Goal: Find contact information: Find contact information

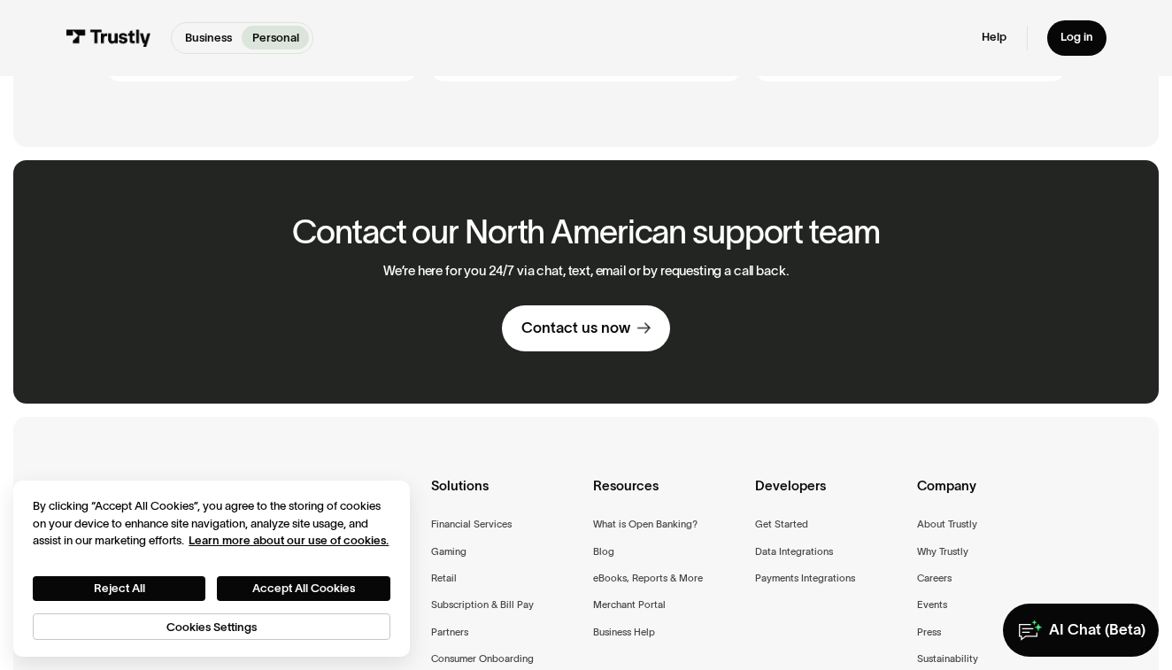
scroll to position [985, 0]
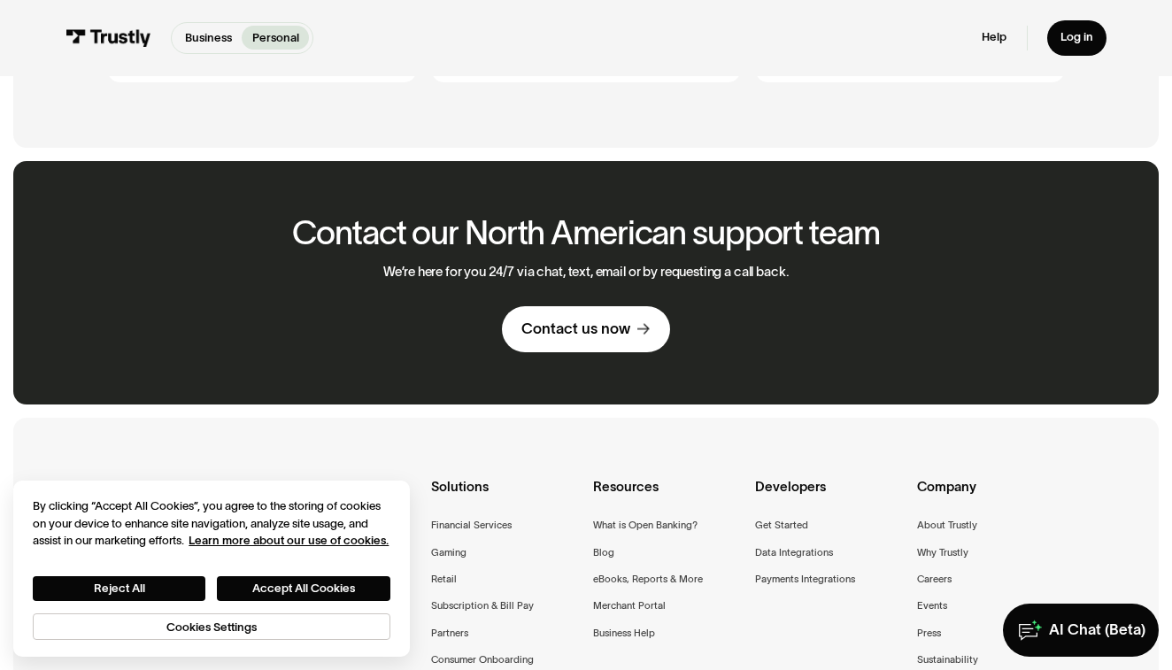
click at [547, 328] on div "Contact us now" at bounding box center [576, 329] width 109 height 19
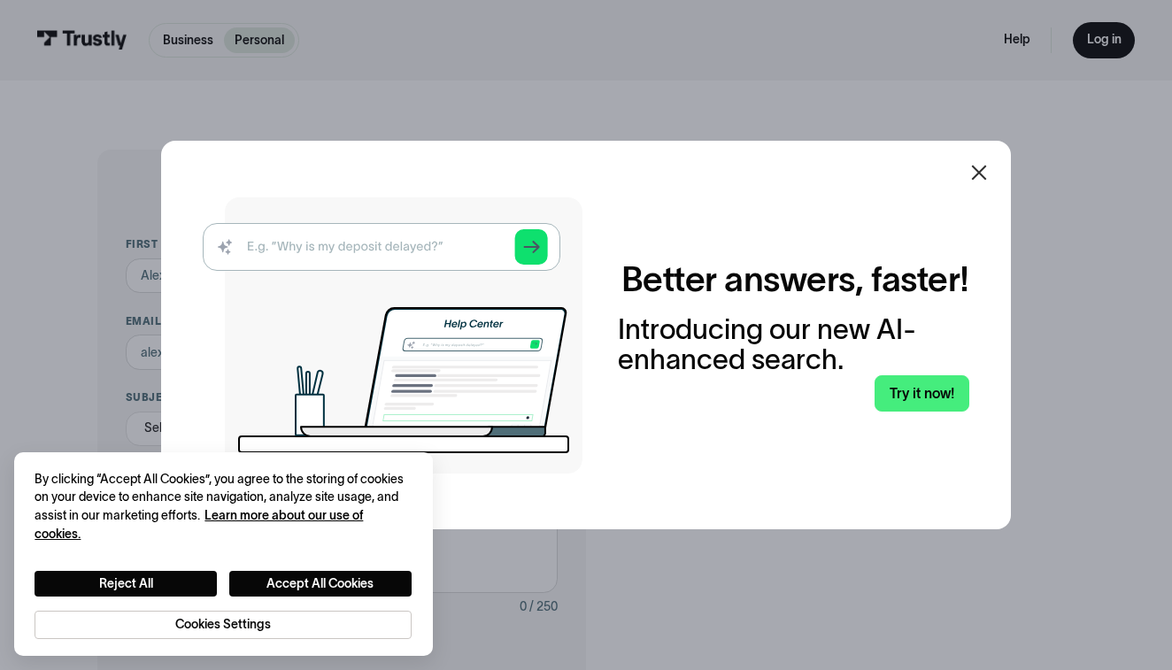
click at [450, 250] on img at bounding box center [393, 335] width 380 height 276
click at [410, 233] on img at bounding box center [393, 335] width 380 height 276
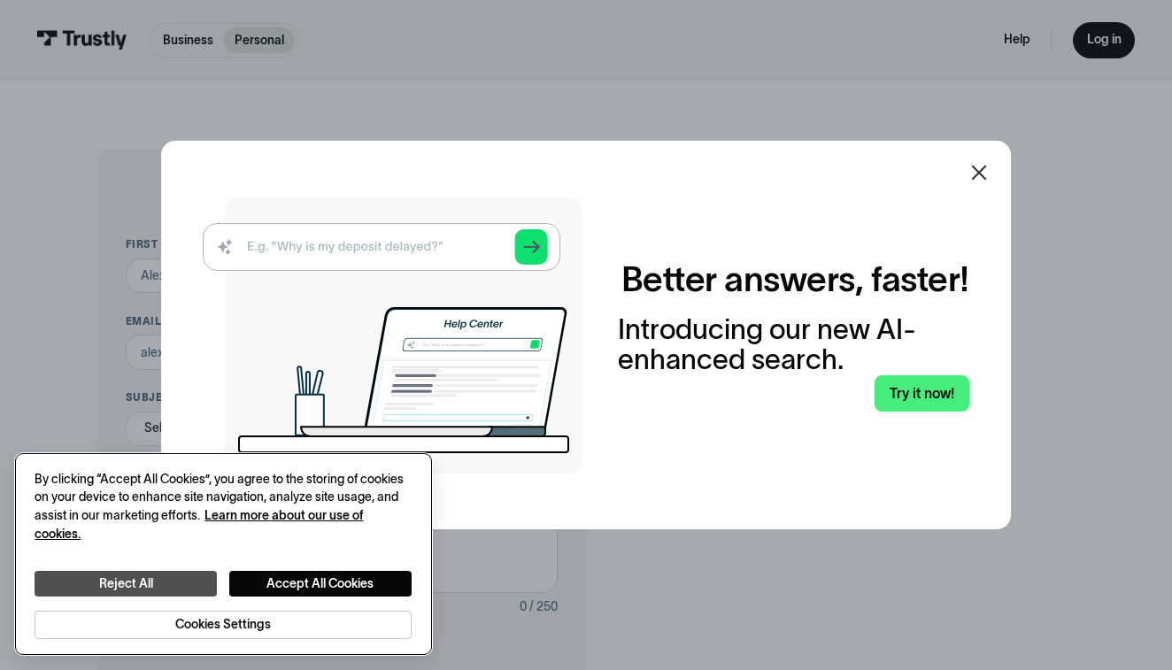
click at [195, 581] on button "Reject All" at bounding box center [126, 584] width 182 height 27
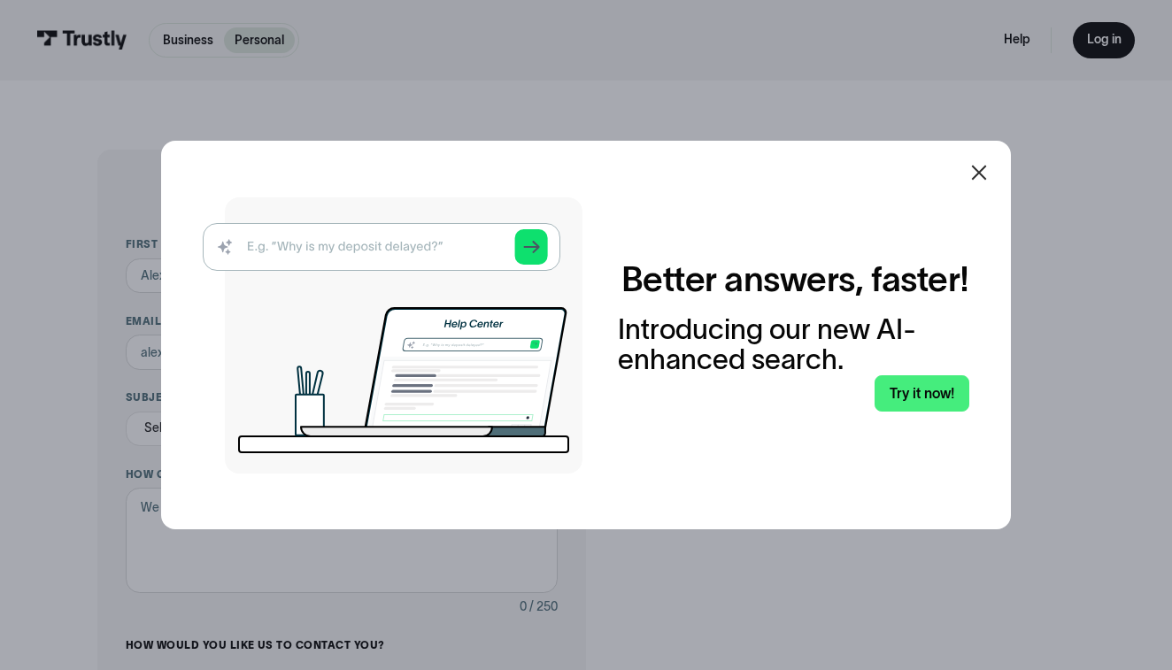
click at [307, 249] on img at bounding box center [393, 335] width 380 height 276
click at [411, 240] on img at bounding box center [393, 335] width 380 height 276
click at [976, 163] on icon at bounding box center [979, 172] width 21 height 21
